Goal: Information Seeking & Learning: Learn about a topic

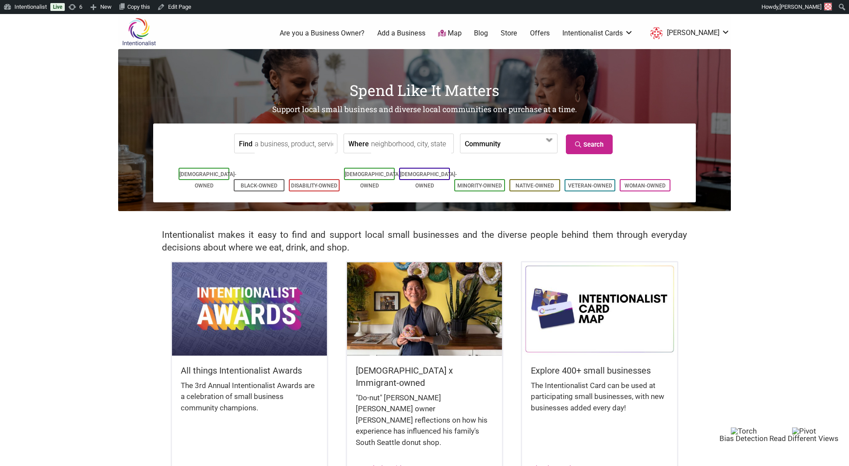
click at [263, 142] on input "Find" at bounding box center [295, 144] width 80 height 20
type input "s"
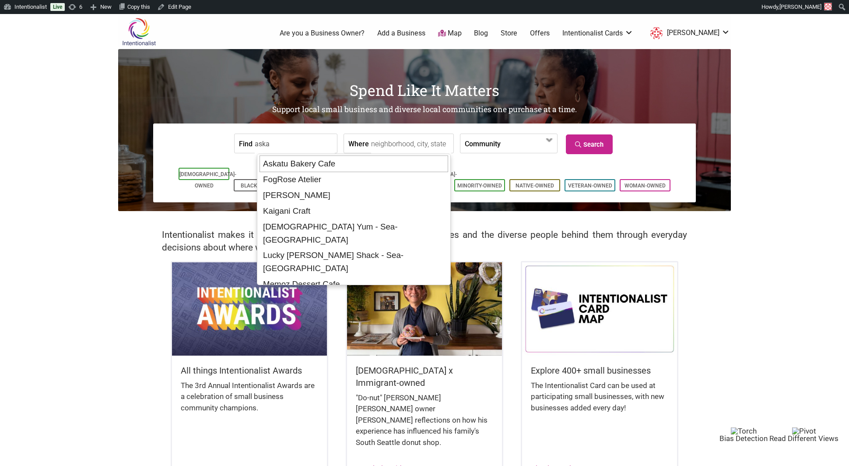
click at [269, 164] on div "Askatu Bakery Cafe" at bounding box center [353, 163] width 189 height 17
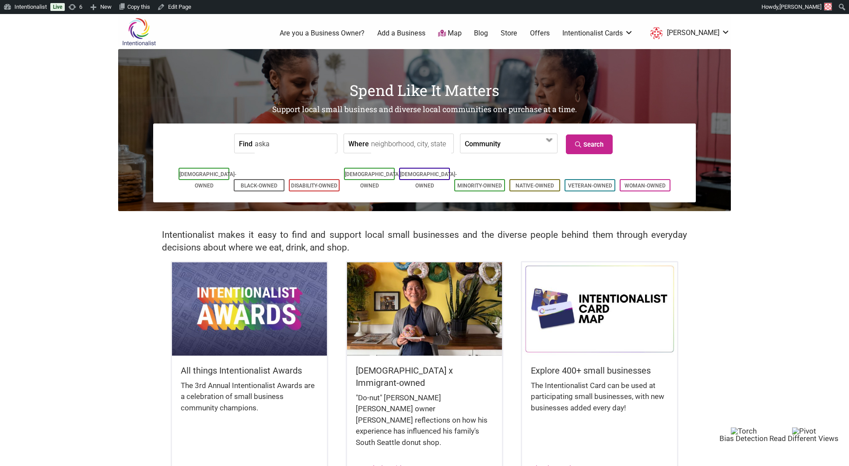
type input "Askatu Bakery Cafe"
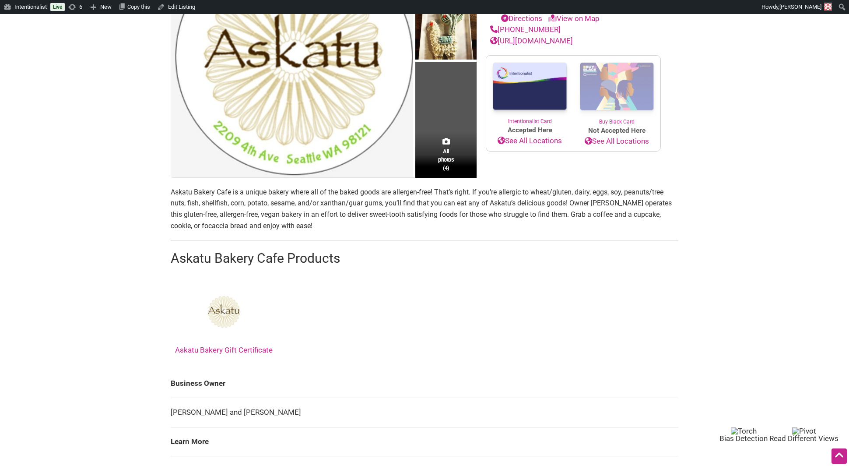
scroll to position [170, 0]
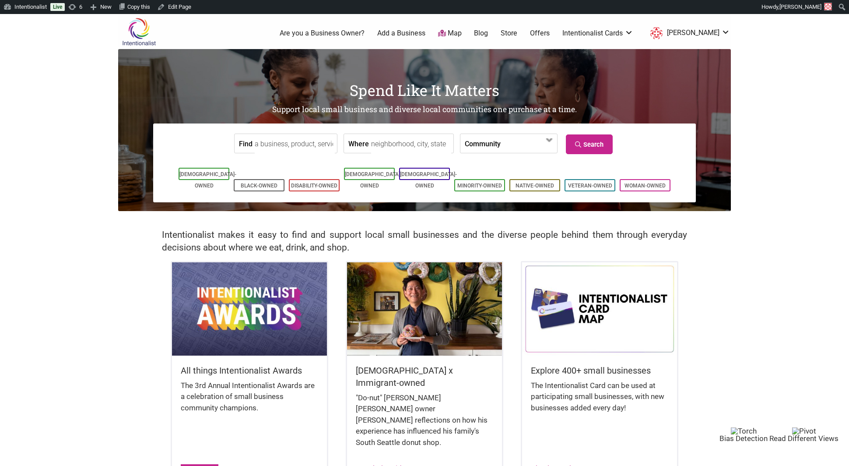
click at [198, 464] on link "Learn More" at bounding box center [200, 468] width 38 height 9
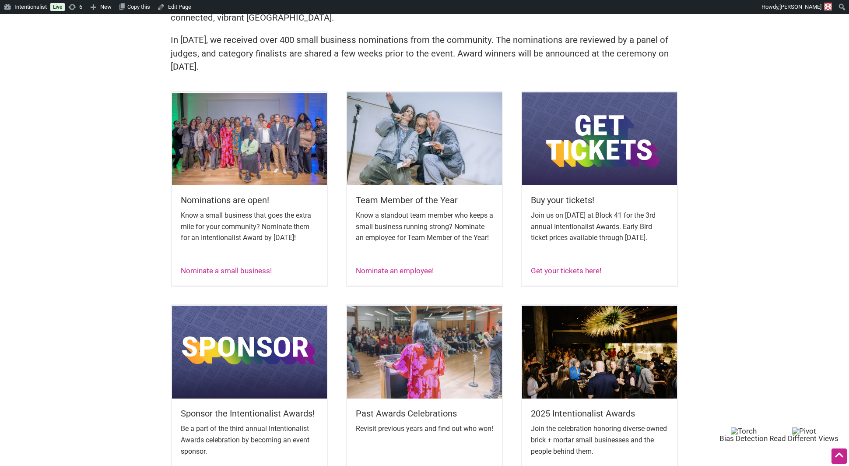
scroll to position [304, 0]
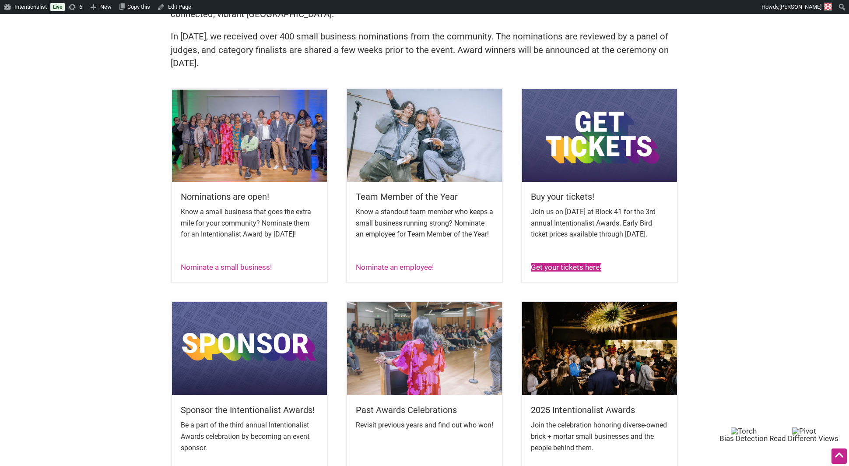
click at [554, 271] on link "Get your tickets here!" at bounding box center [566, 267] width 70 height 9
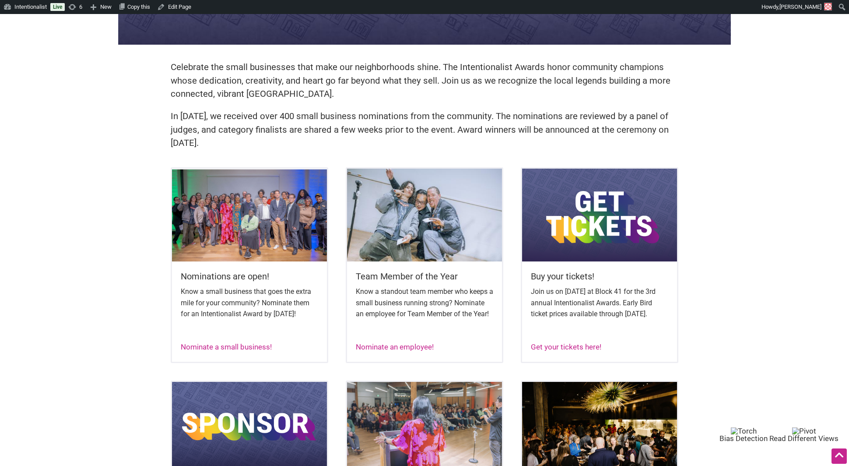
scroll to position [223, 0]
